Goal: Task Accomplishment & Management: Understand process/instructions

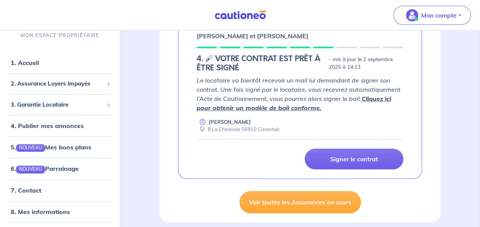
scroll to position [141, 0]
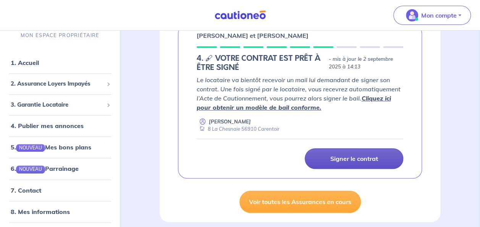
click at [362, 160] on p "Signer le contrat" at bounding box center [354, 159] width 48 height 8
click at [389, 159] on link "Signer le contrat" at bounding box center [354, 158] width 99 height 21
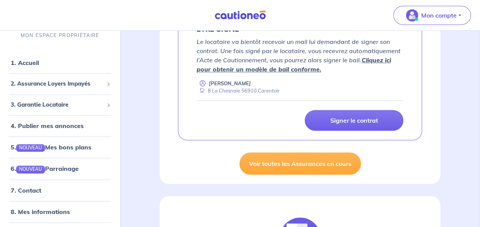
scroll to position [145, 0]
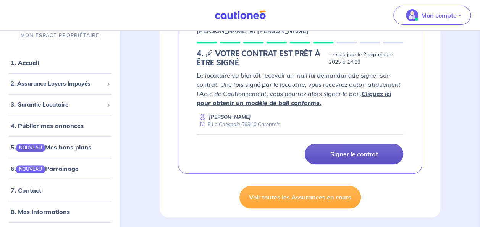
click at [387, 153] on link "Signer le contrat" at bounding box center [354, 154] width 99 height 21
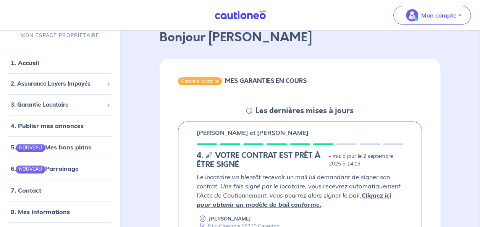
scroll to position [61, 0]
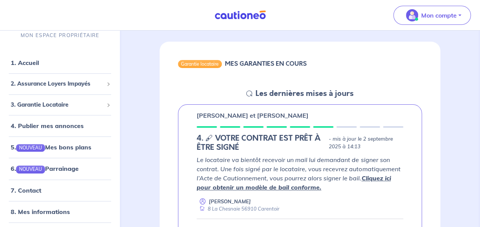
click at [383, 180] on link "Cliquez ici pour obtenir un modèle de bail conforme." at bounding box center [294, 182] width 194 height 17
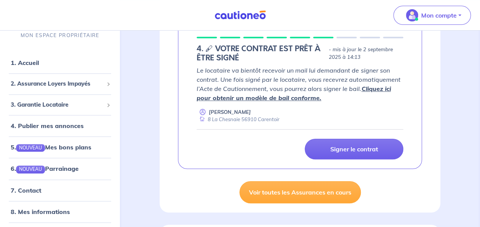
scroll to position [151, 0]
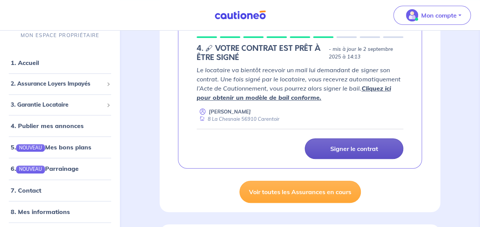
click at [337, 143] on link "Signer le contrat" at bounding box center [354, 148] width 99 height 21
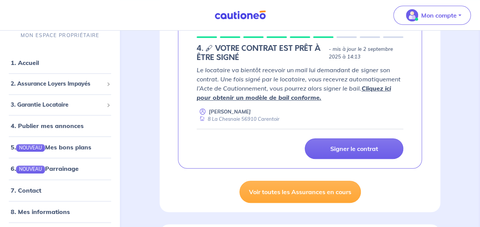
scroll to position [161, 0]
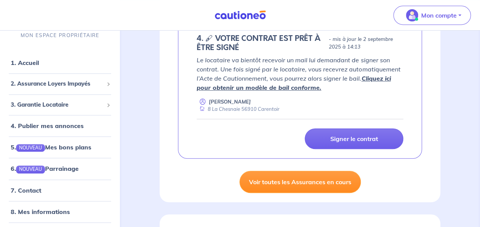
click at [333, 184] on link "Voir toutes les Assurances en cours" at bounding box center [301, 182] width 122 height 22
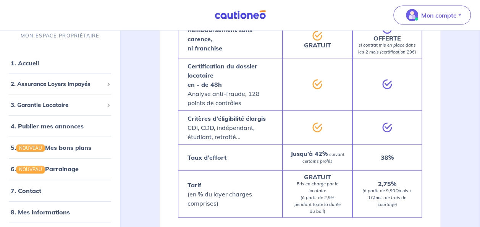
scroll to position [727, 0]
